Goal: Information Seeking & Learning: Find specific fact

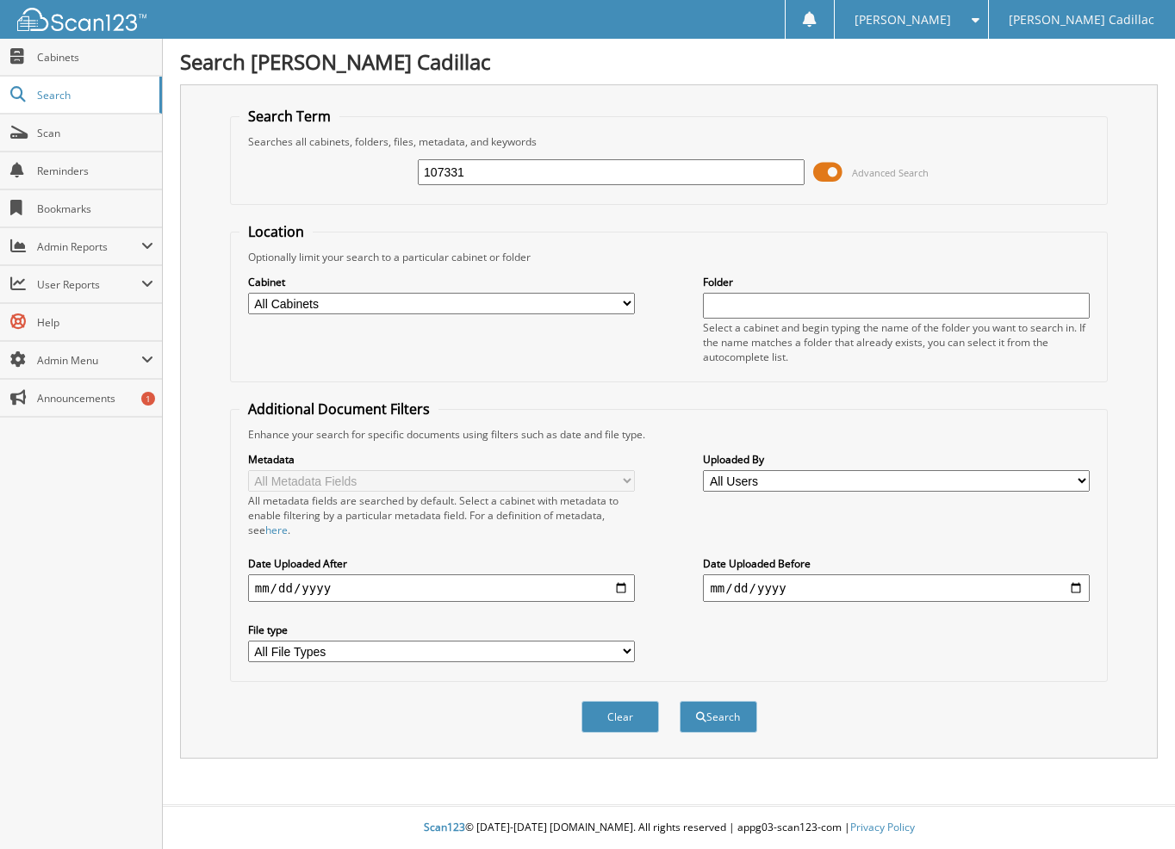
type input "107331"
click at [680, 701] on button "Search" at bounding box center [719, 717] width 78 height 32
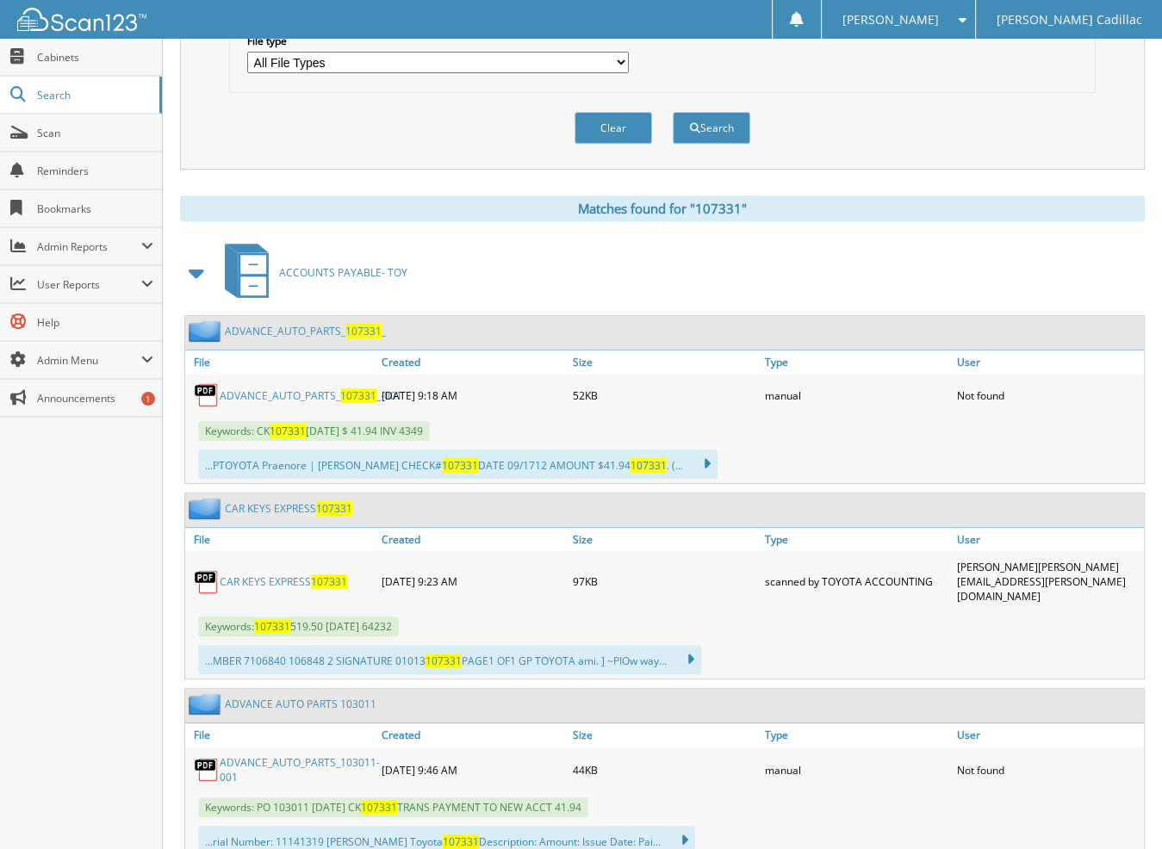
scroll to position [603, 0]
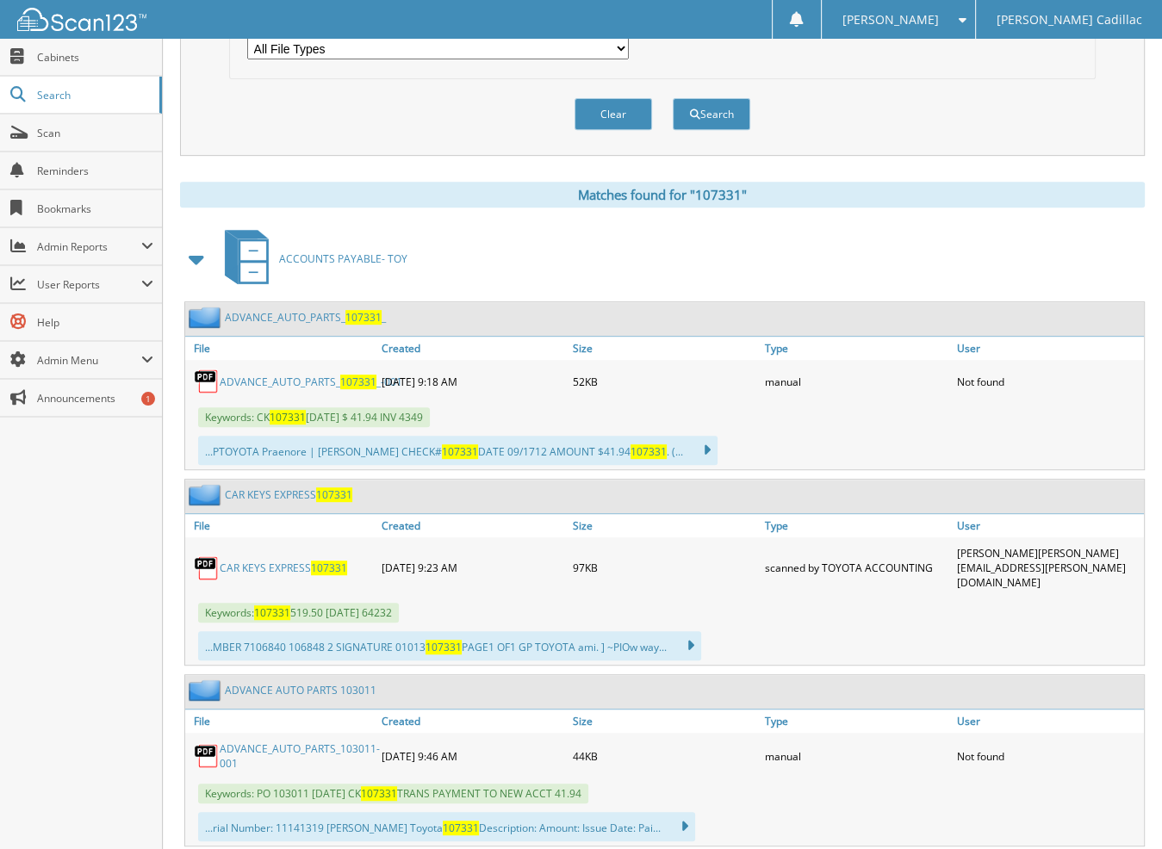
click at [198, 244] on span at bounding box center [197, 259] width 24 height 31
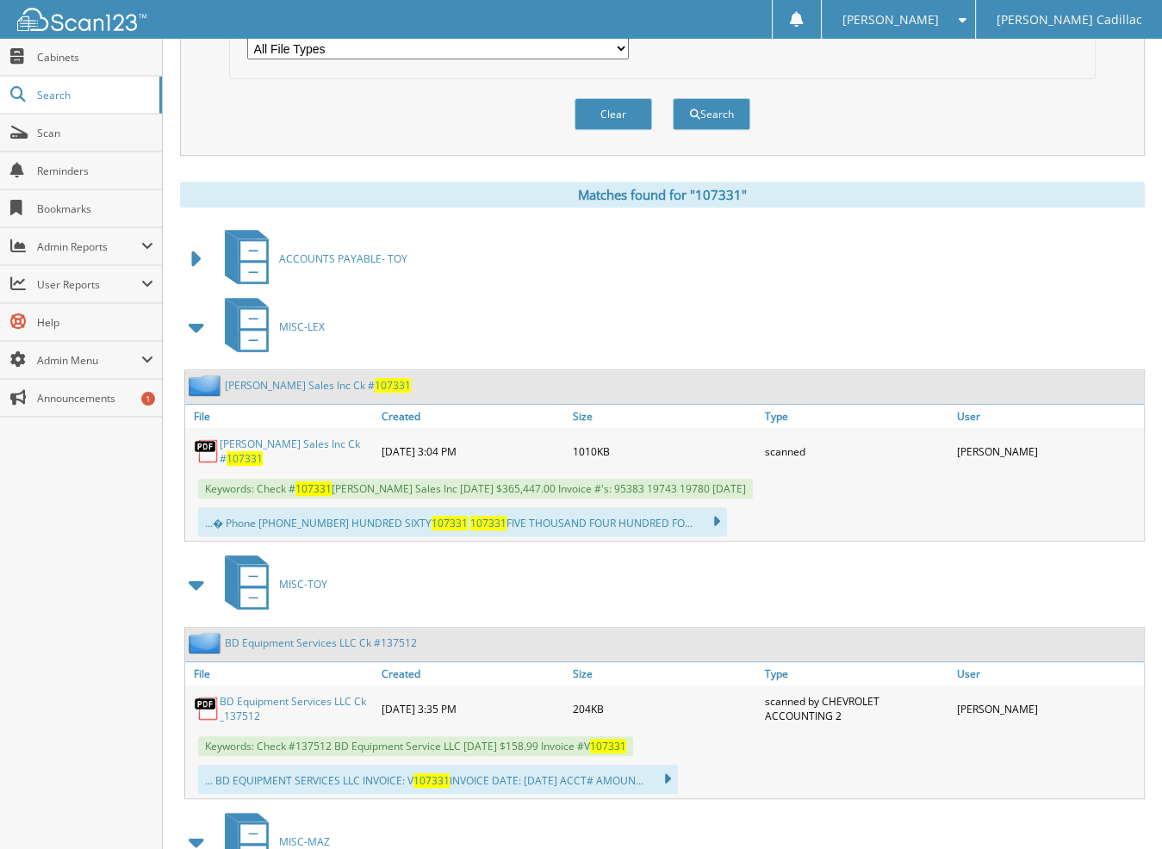
click at [274, 437] on link "[PERSON_NAME] Sales Inc Ck # 107331" at bounding box center [296, 451] width 153 height 29
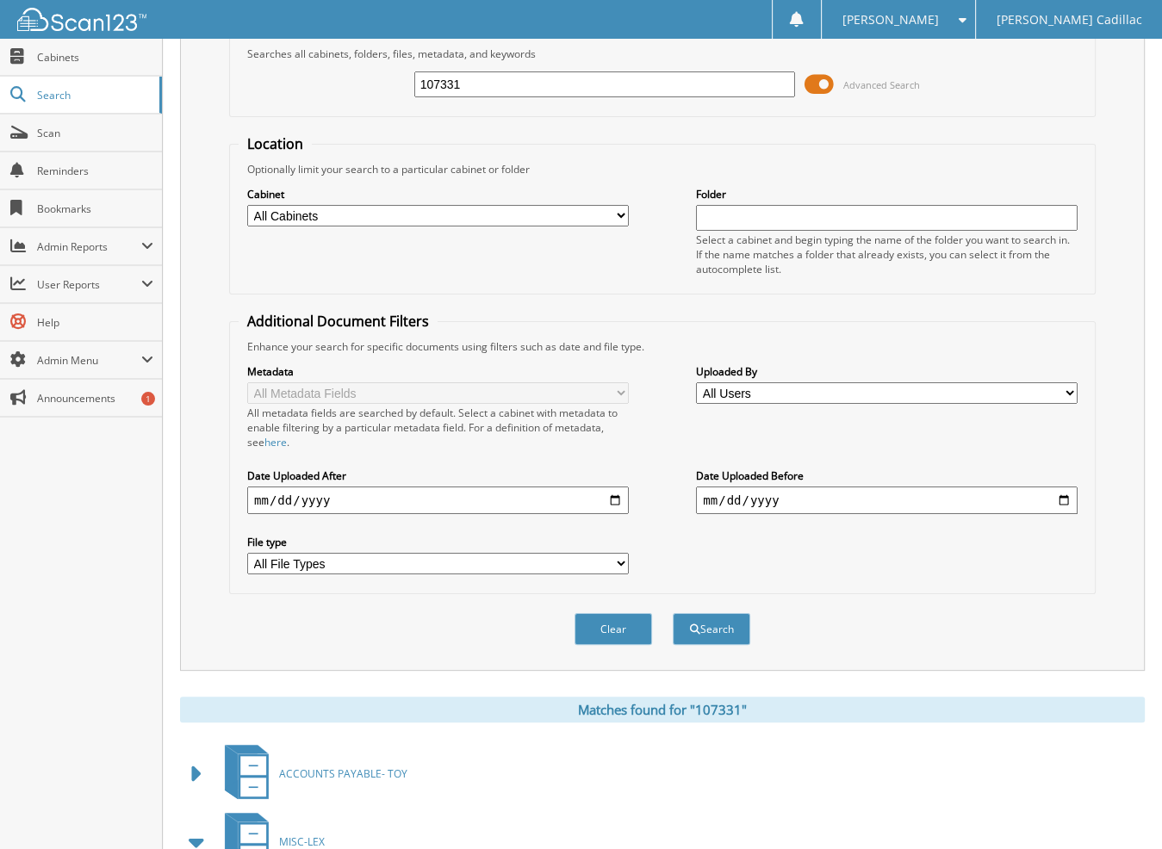
scroll to position [0, 0]
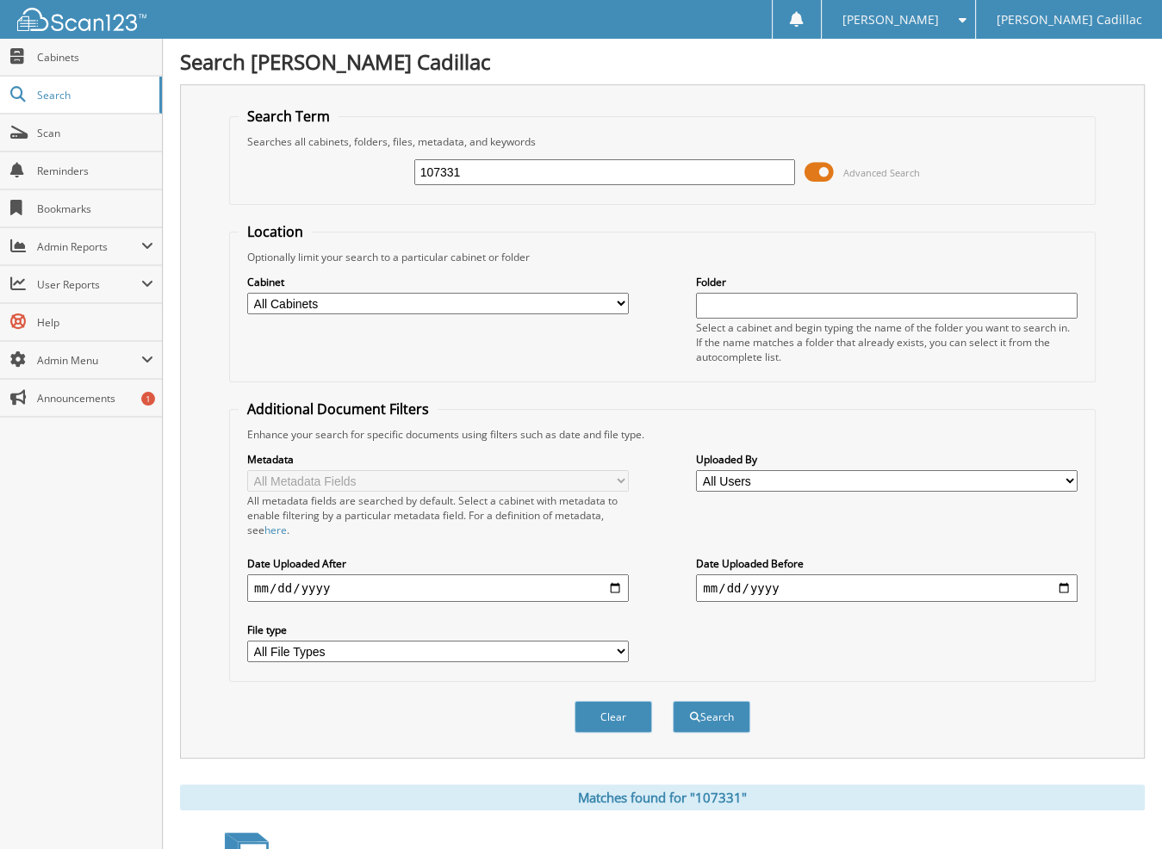
drag, startPoint x: 486, startPoint y: 170, endPoint x: 337, endPoint y: 146, distance: 150.8
click at [340, 149] on div "107331 Advanced Search" at bounding box center [663, 172] width 848 height 47
type input "108777"
click at [673, 701] on button "Search" at bounding box center [712, 717] width 78 height 32
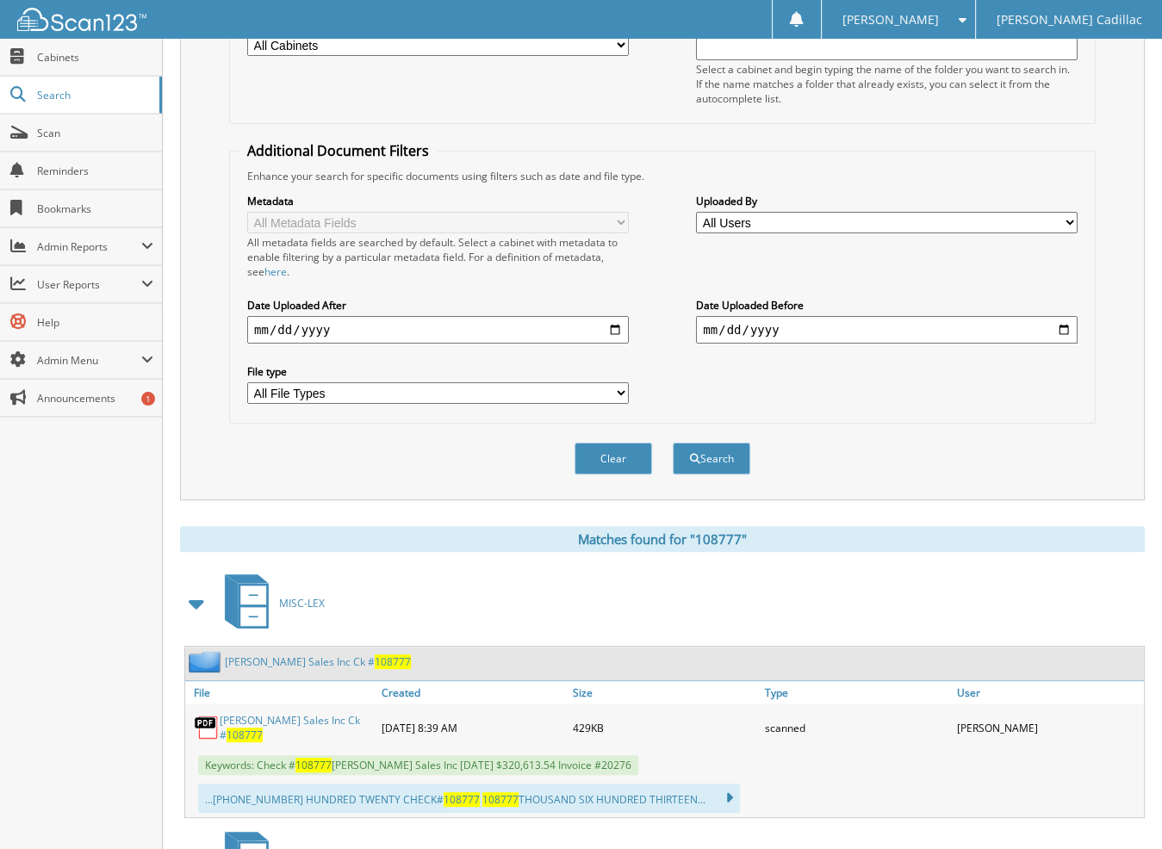
scroll to position [431, 0]
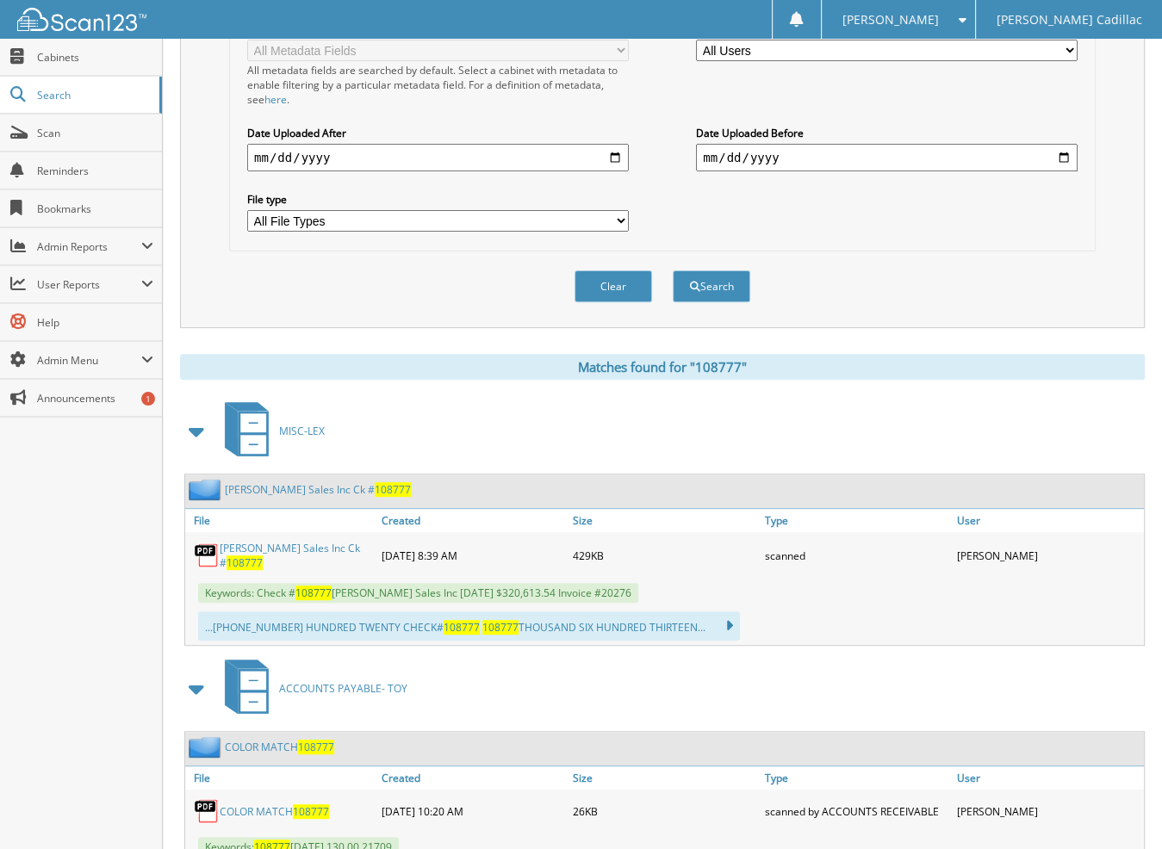
click at [292, 541] on link "Don Parker Sales Inc Ck # 108777" at bounding box center [296, 555] width 153 height 29
